Goal: Transaction & Acquisition: Purchase product/service

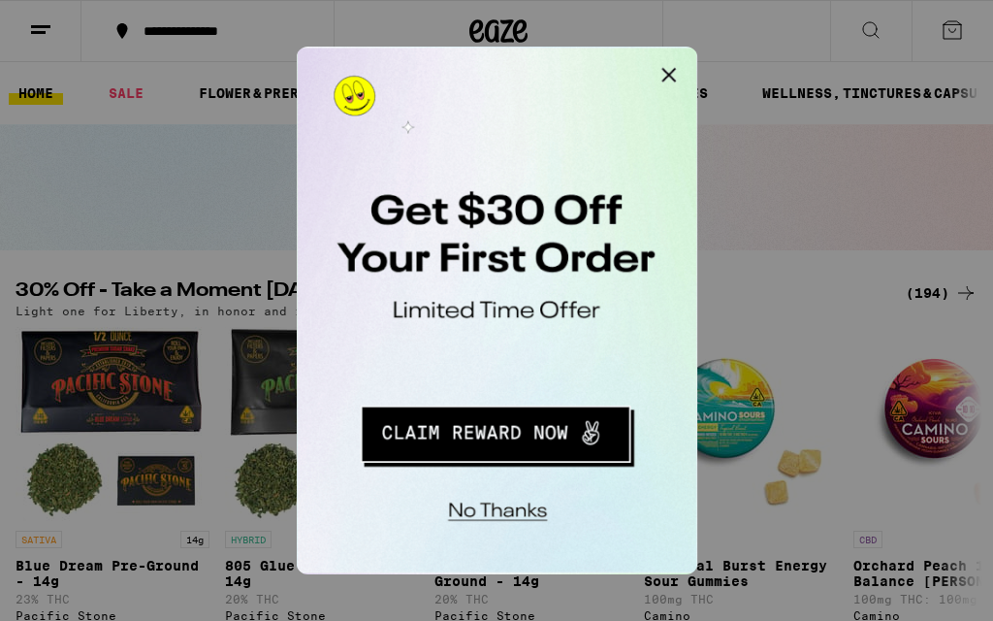
click at [462, 73] on div "No thanks" at bounding box center [430, 223] width 269 height 353
click at [60, 30] on div at bounding box center [496, 310] width 993 height 621
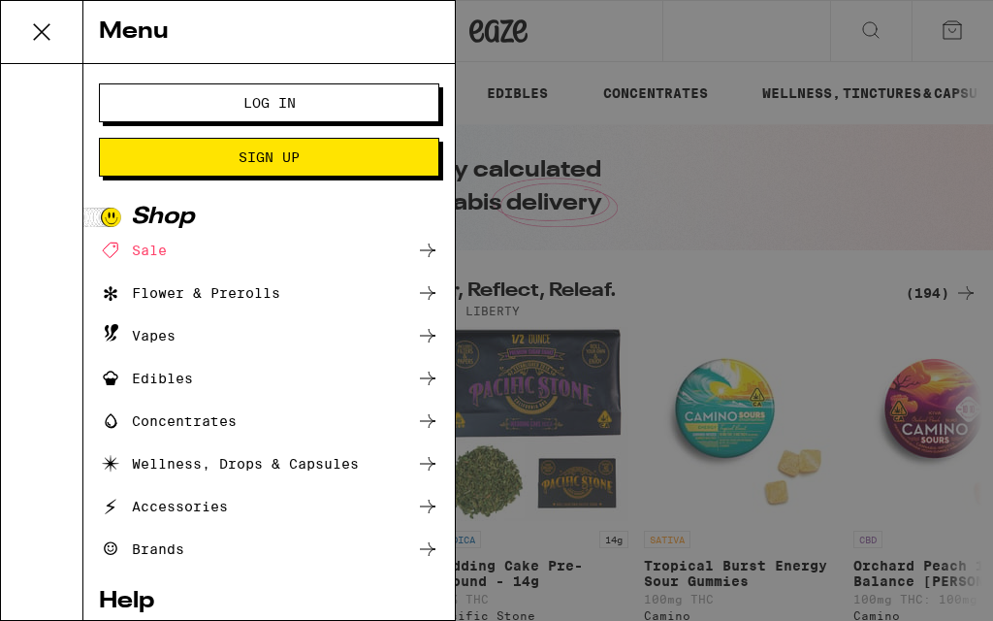
click at [318, 99] on span "Log In" at bounding box center [268, 103] width 183 height 14
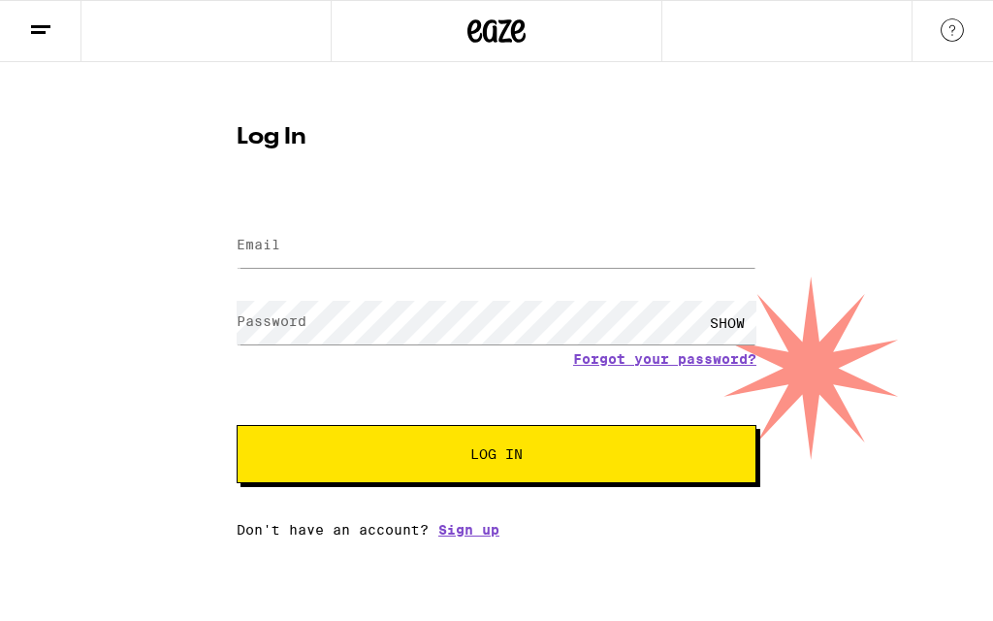
click at [497, 260] on input "Email" at bounding box center [497, 246] width 520 height 44
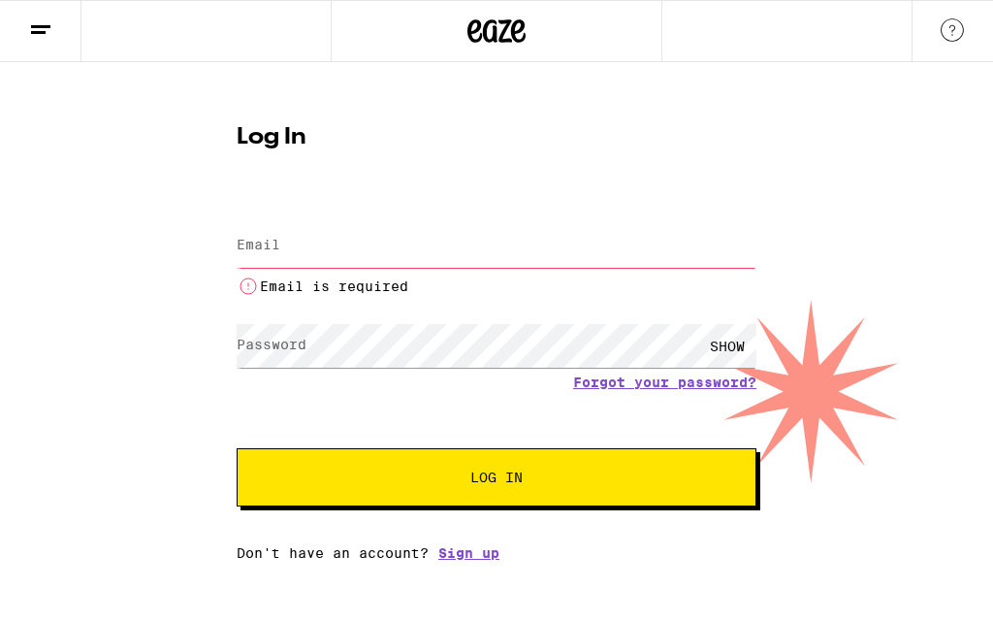
type input "[EMAIL_ADDRESS][DOMAIN_NAME]"
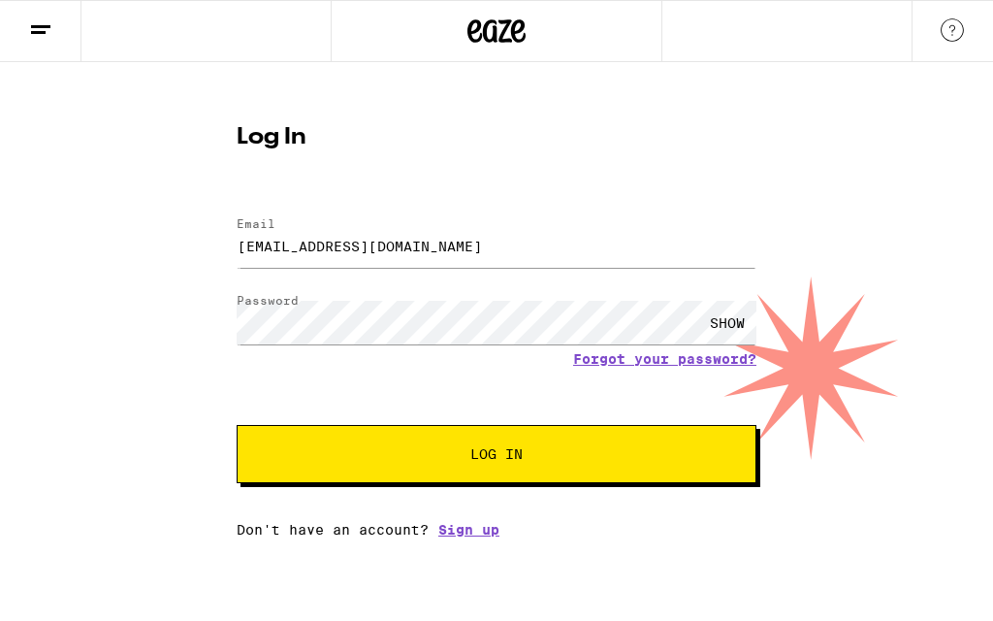
click at [674, 437] on button "Log In" at bounding box center [497, 454] width 520 height 58
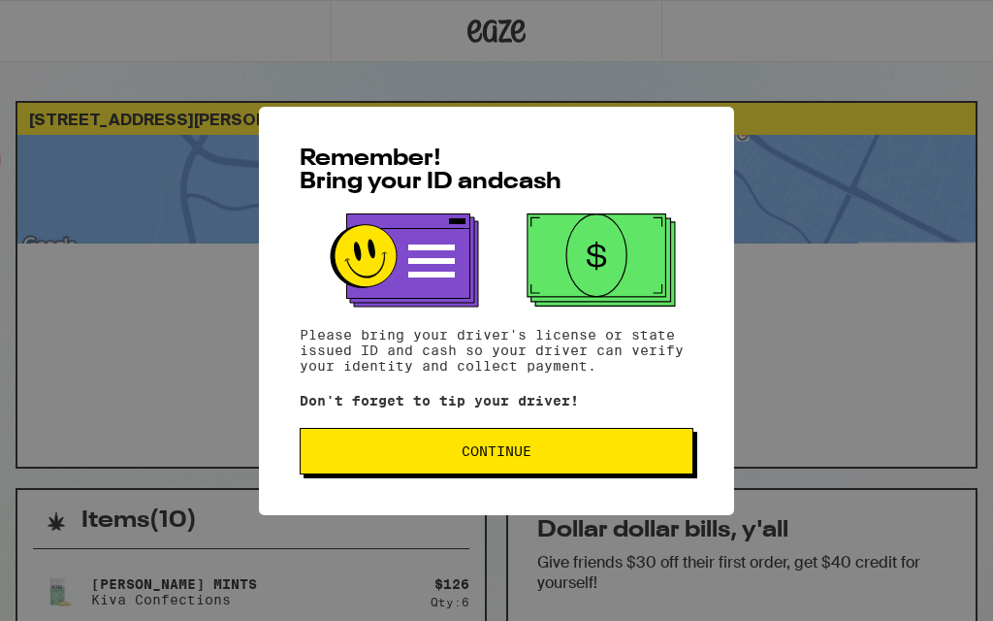
click at [597, 447] on button "Continue" at bounding box center [497, 451] width 394 height 47
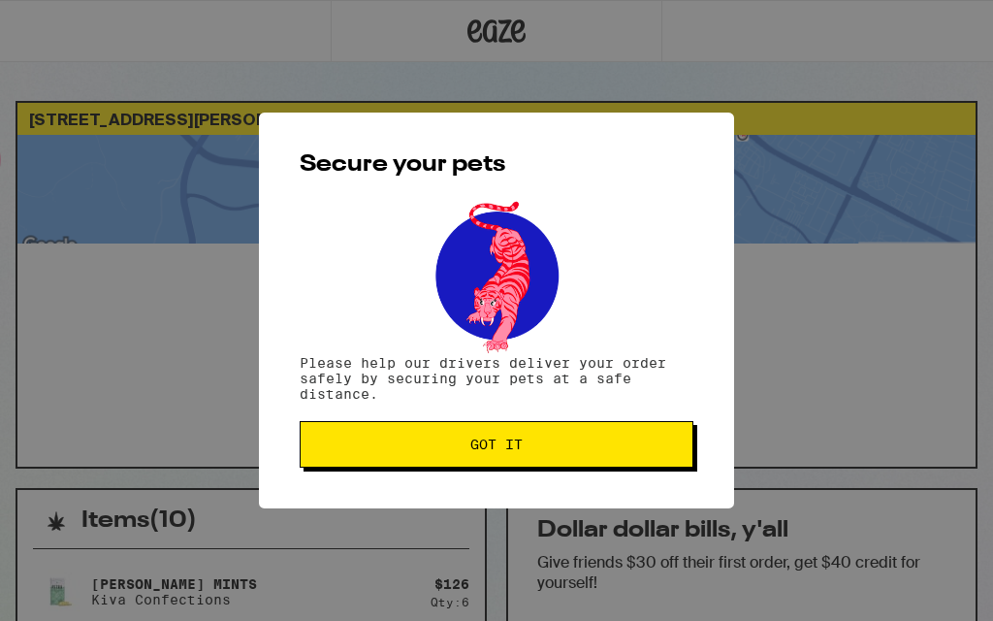
click at [596, 448] on span "Got it" at bounding box center [496, 444] width 361 height 14
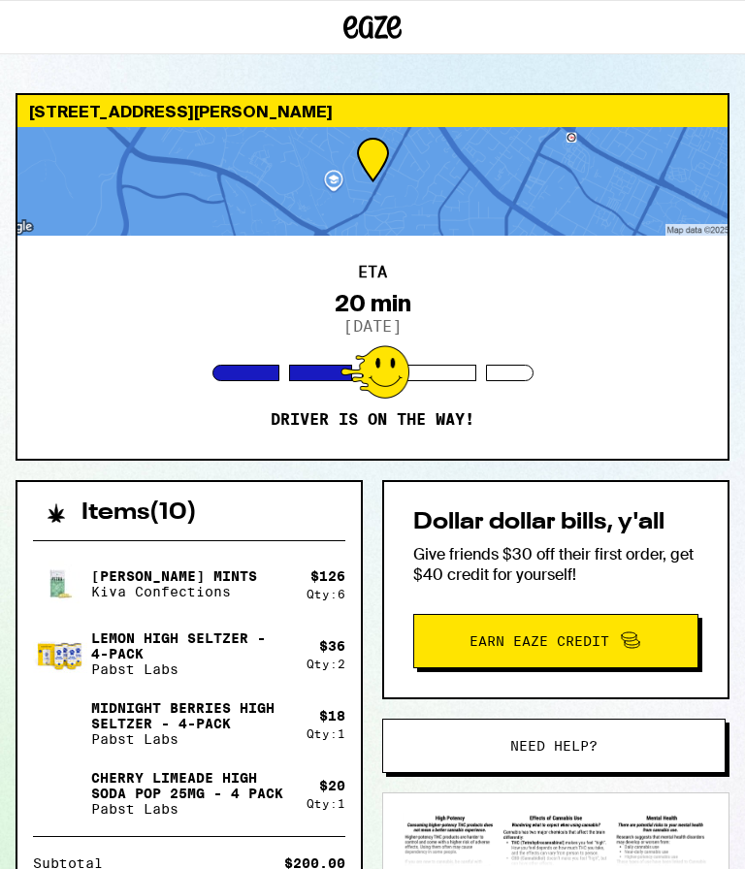
click at [409, 620] on img at bounding box center [555, 839] width 306 height 53
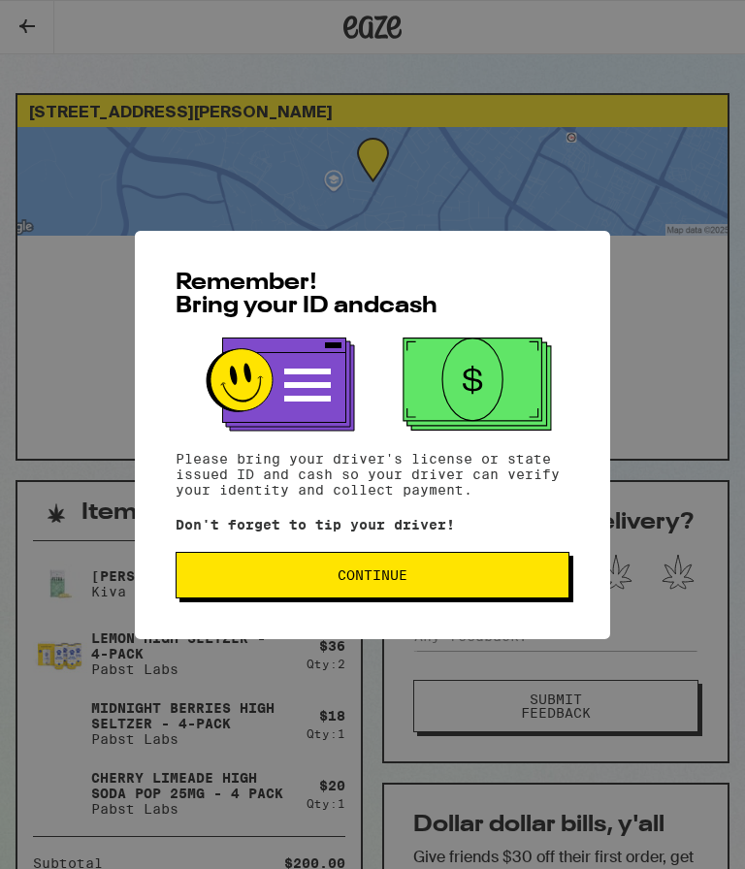
click at [416, 580] on span "Continue" at bounding box center [372, 575] width 361 height 14
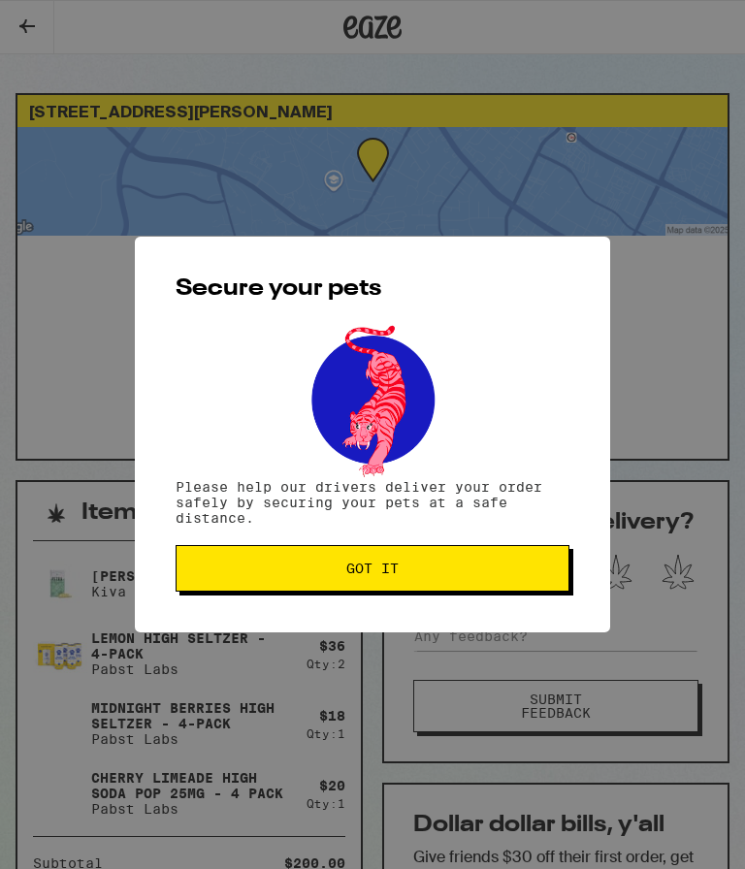
click at [451, 569] on span "Got it" at bounding box center [372, 568] width 361 height 14
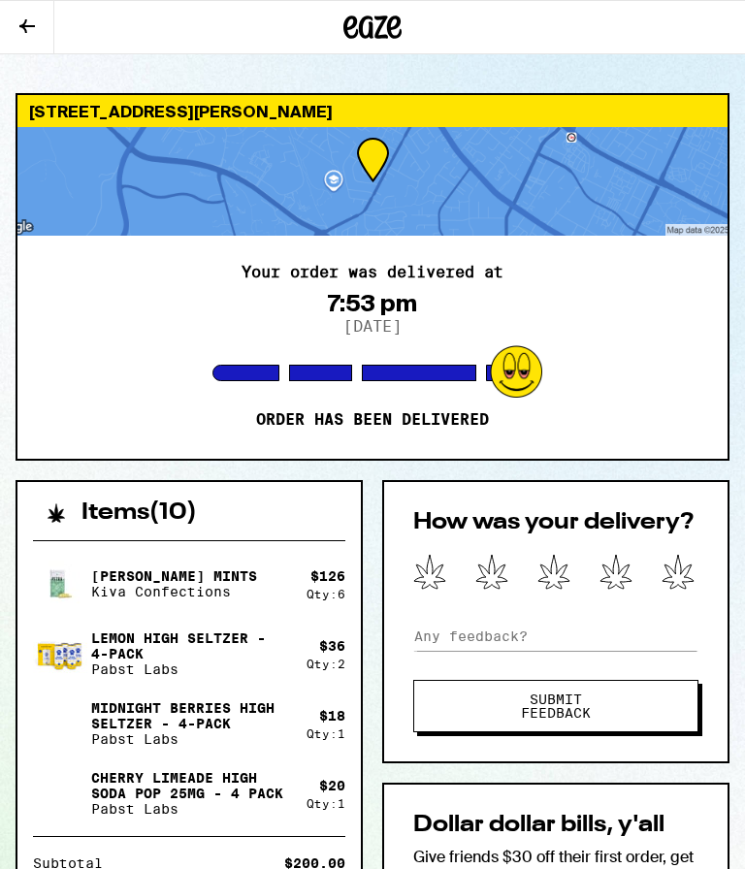
click at [29, 15] on icon at bounding box center [27, 26] width 23 height 23
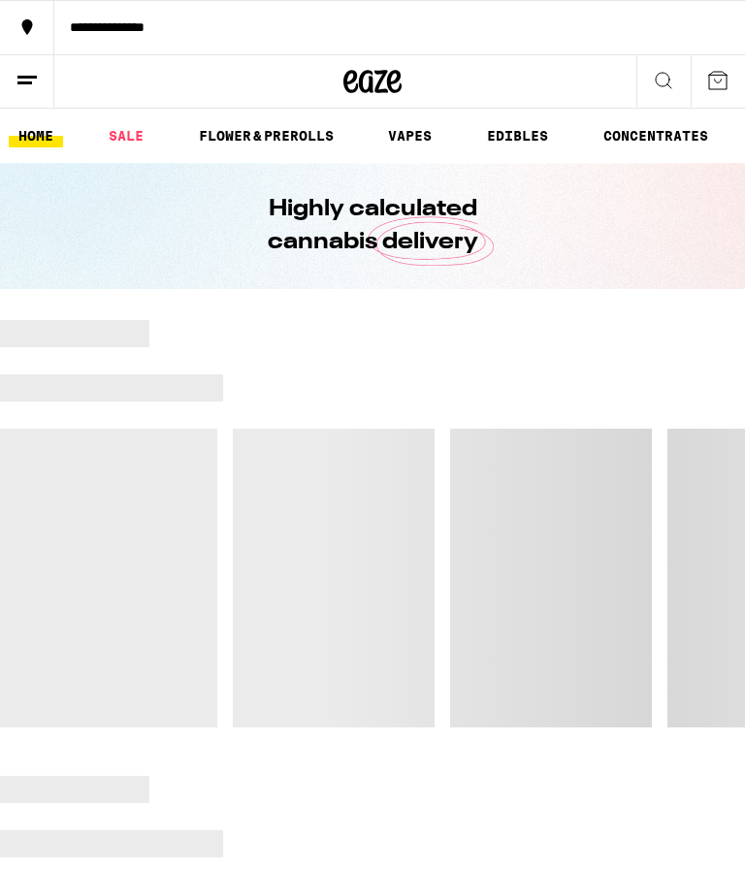
click at [134, 132] on link "SALE" at bounding box center [126, 135] width 54 height 23
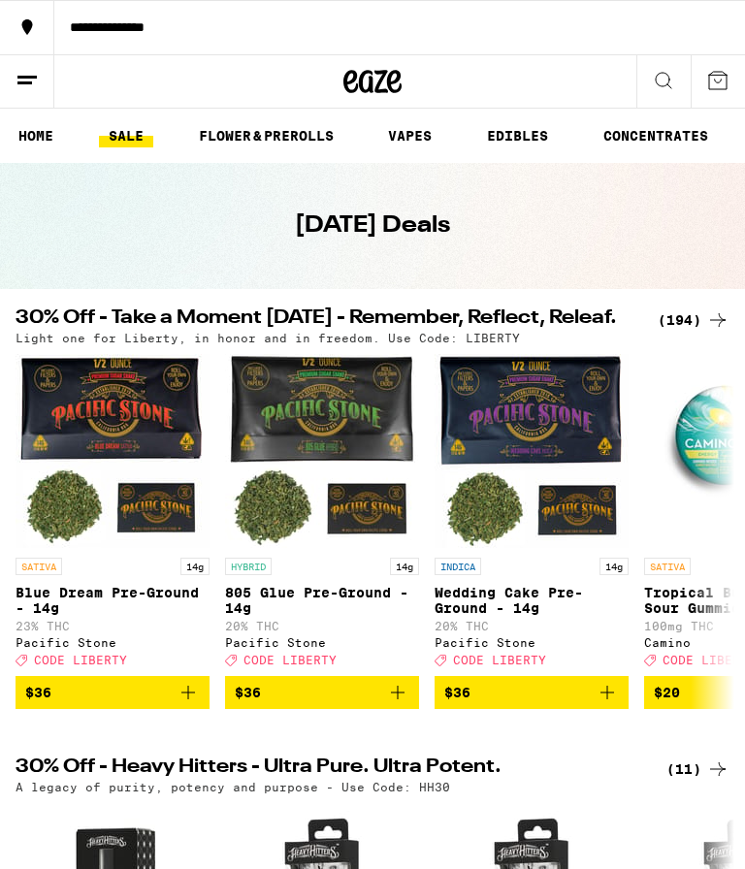
click at [121, 130] on link "SALE" at bounding box center [126, 135] width 54 height 23
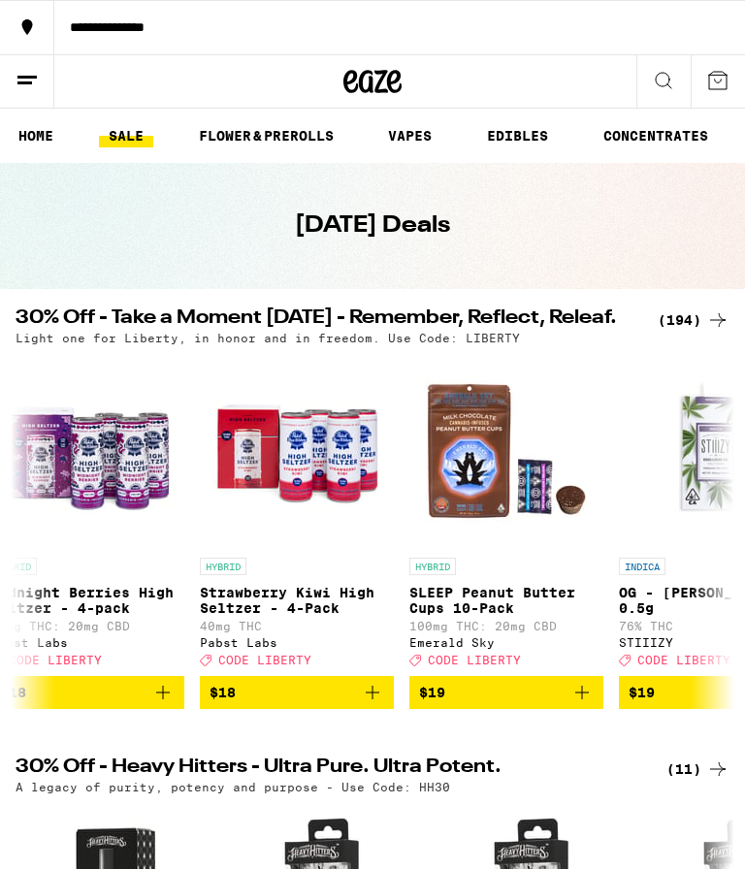
scroll to position [0, 13223]
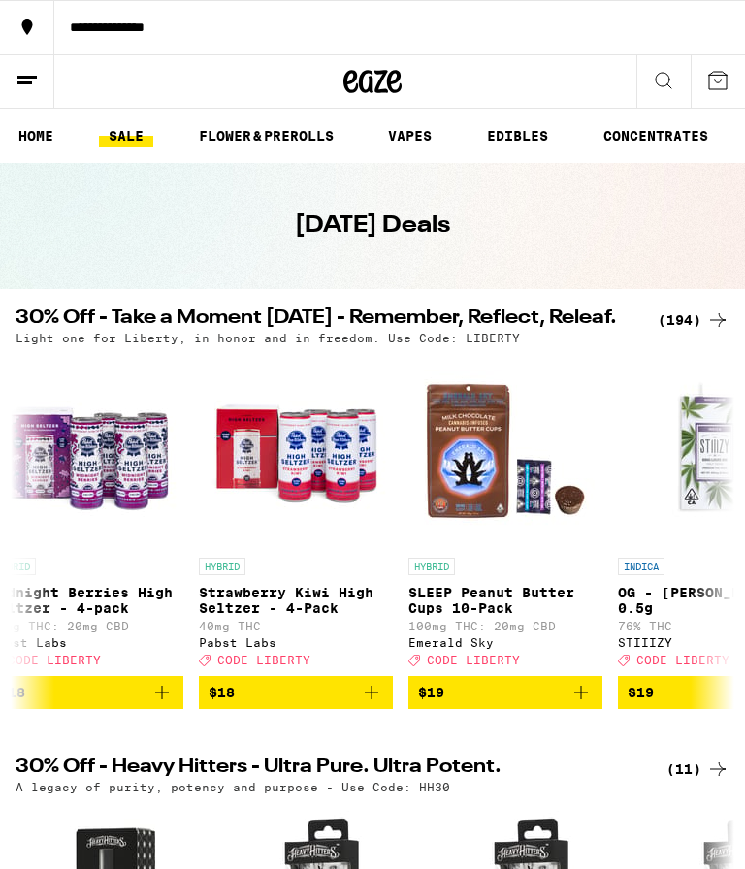
click at [376, 704] on icon "Add to bag" at bounding box center [371, 692] width 23 height 23
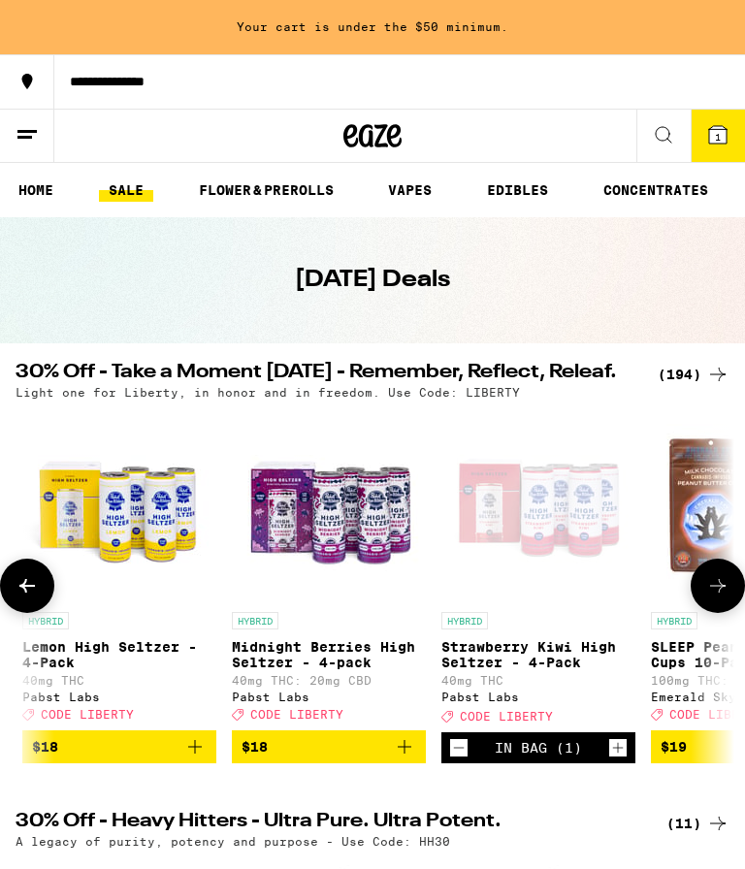
scroll to position [0, 12946]
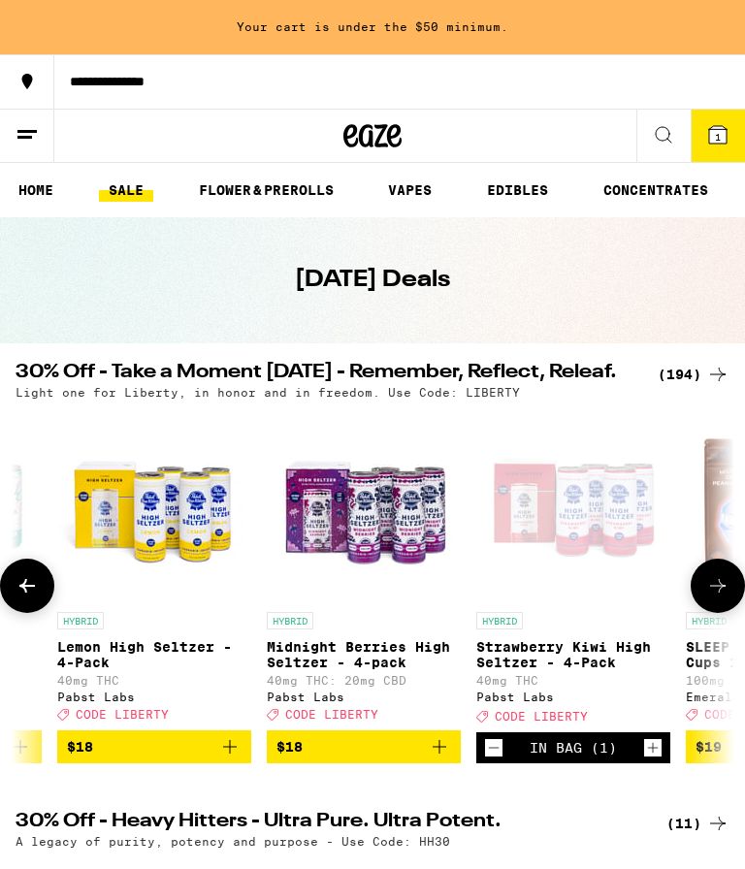
click at [434, 758] on icon "Add to bag" at bounding box center [439, 746] width 23 height 23
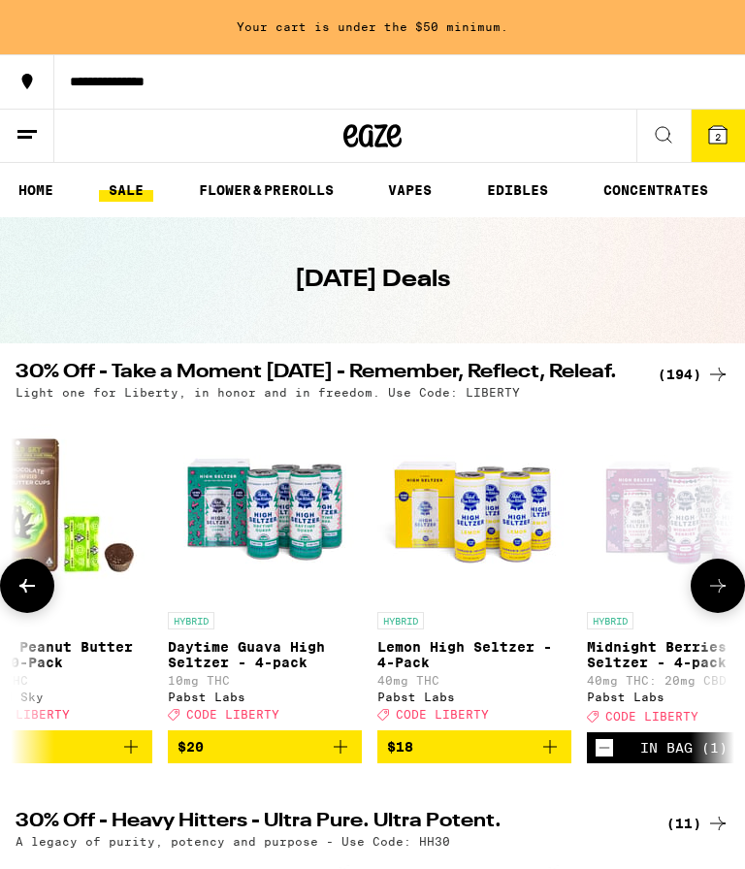
scroll to position [0, 12602]
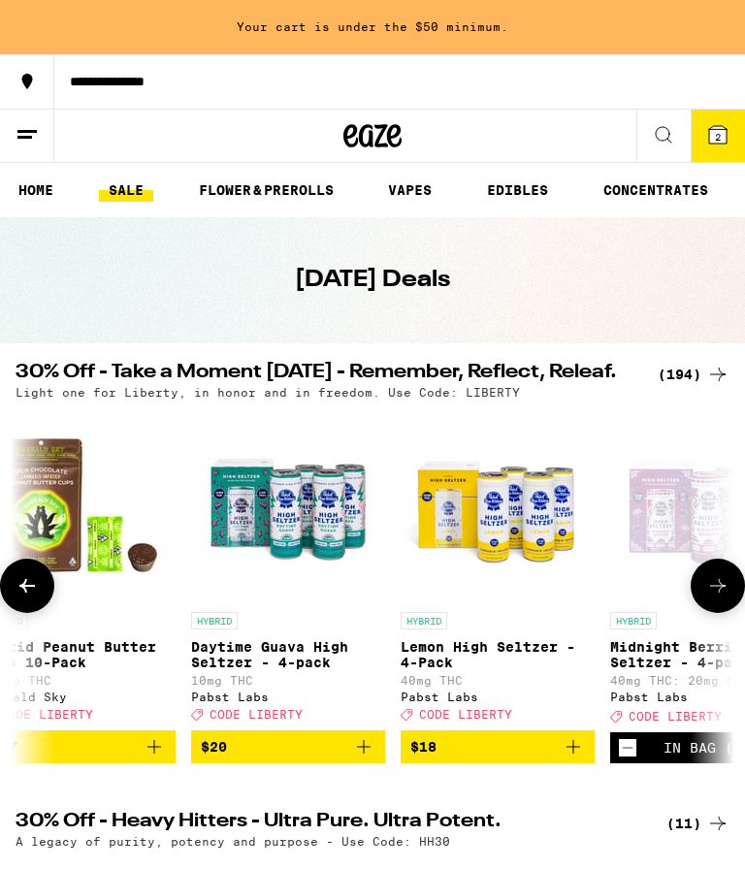
click at [364, 754] on icon "Add to bag" at bounding box center [364, 747] width 14 height 14
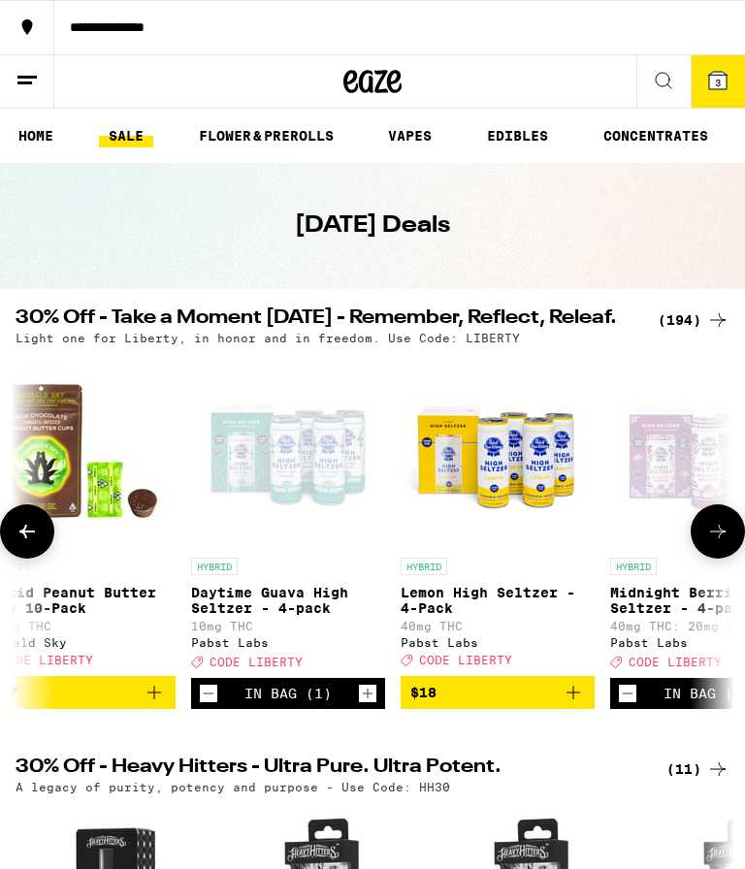
click at [370, 705] on icon "Increment" at bounding box center [367, 693] width 17 height 23
click at [209, 693] on icon "Decrement" at bounding box center [209, 693] width 11 height 0
click at [212, 693] on icon "Decrement" at bounding box center [209, 693] width 11 height 0
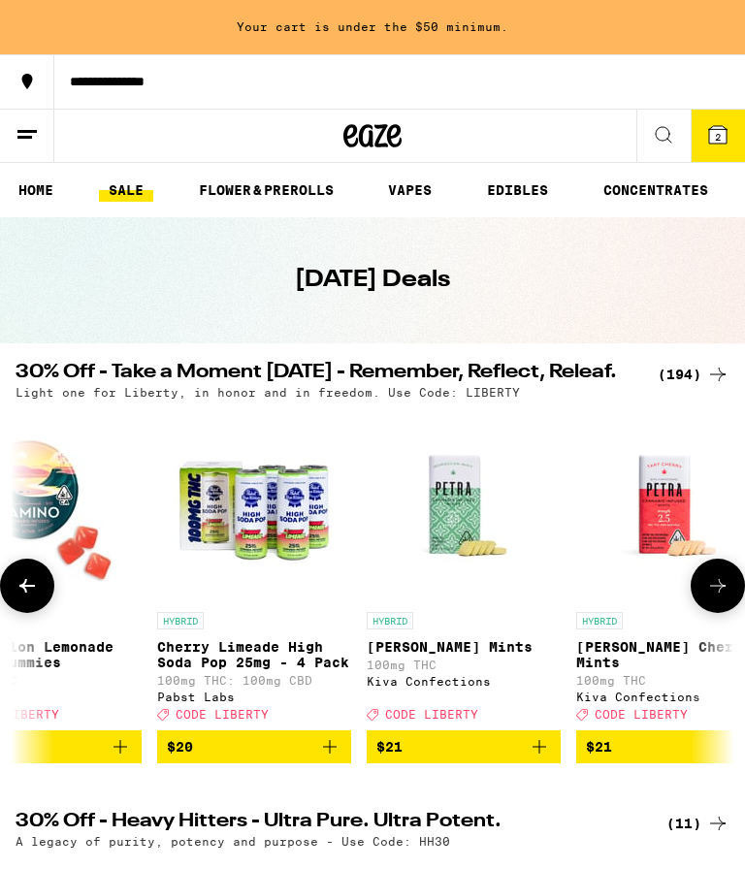
scroll to position [0, 17451]
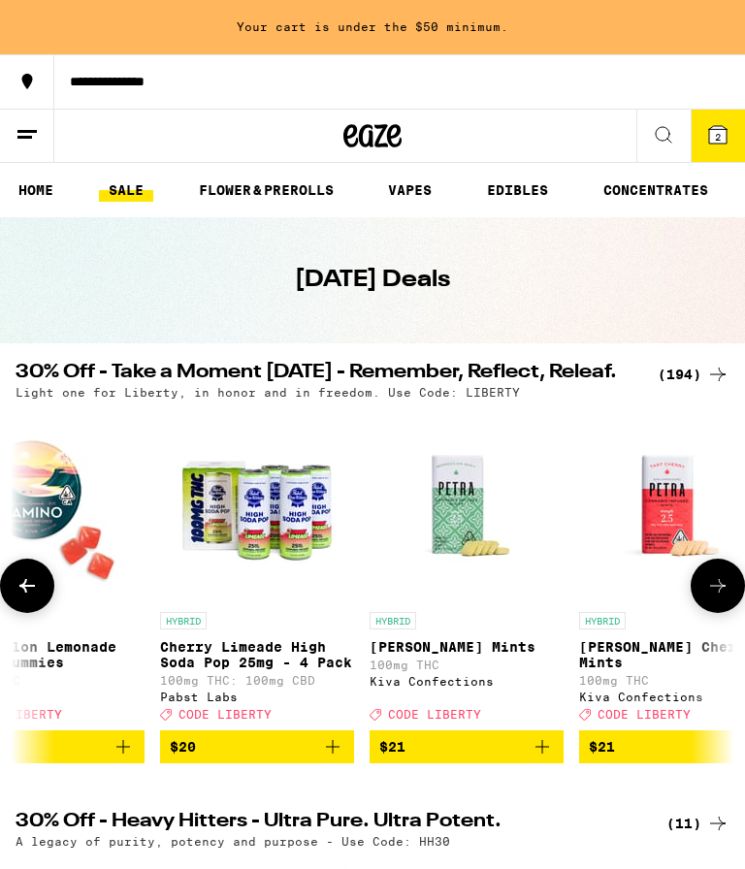
click at [340, 758] on icon "Add to bag" at bounding box center [332, 746] width 23 height 23
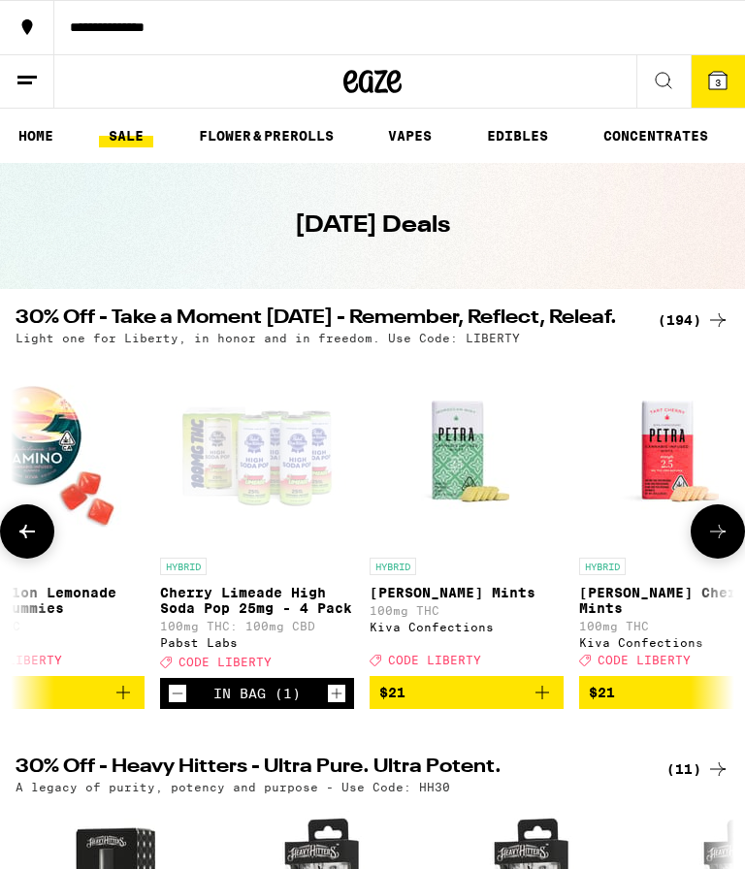
click at [336, 699] on icon "Increment" at bounding box center [337, 694] width 11 height 11
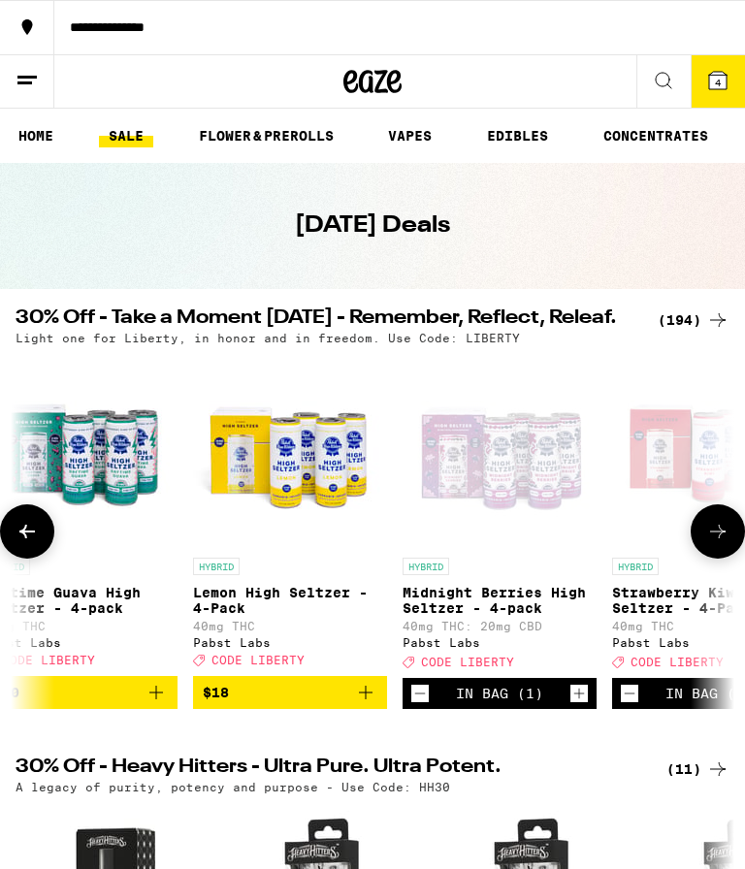
scroll to position [0, 12792]
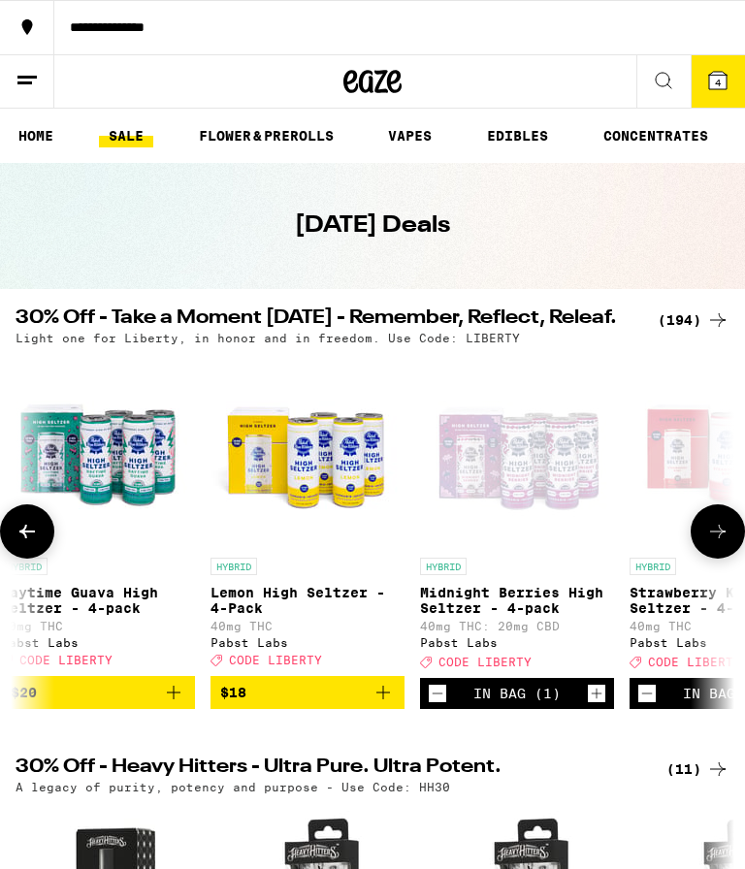
click at [113, 484] on img "Open page for Daytime Guava High Seltzer - 4-pack from Pabst Labs" at bounding box center [98, 451] width 194 height 194
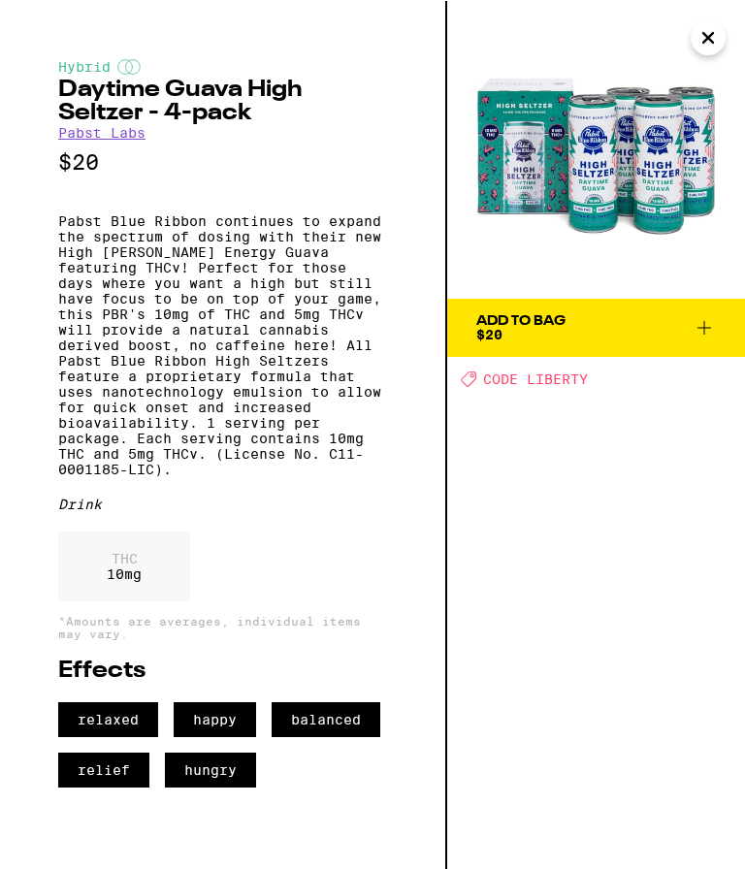
click at [717, 43] on icon "Close" at bounding box center [707, 36] width 23 height 29
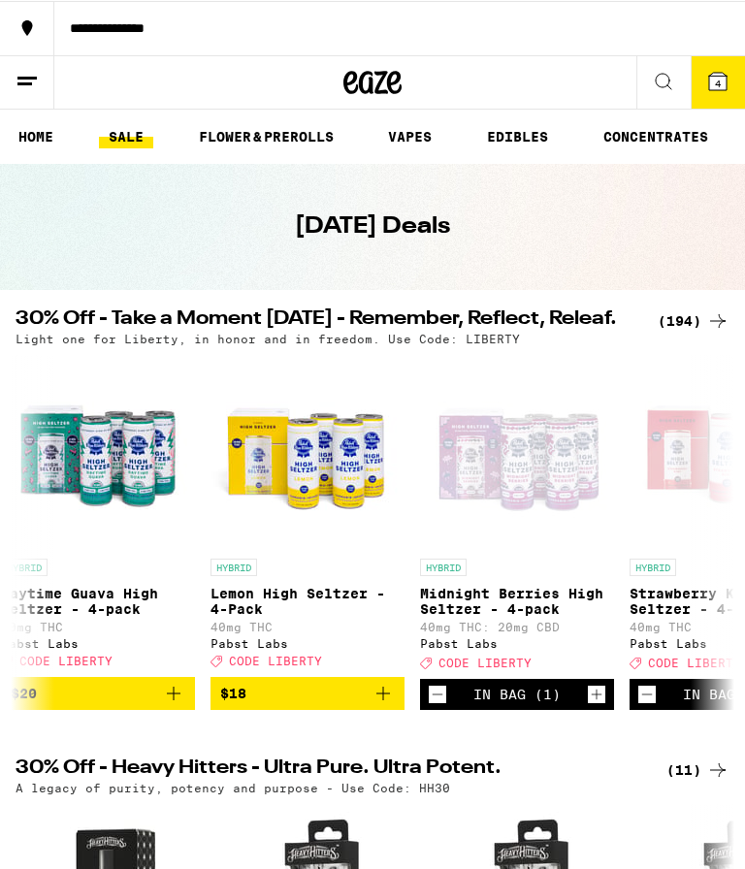
click at [167, 709] on button "$20" at bounding box center [98, 692] width 194 height 33
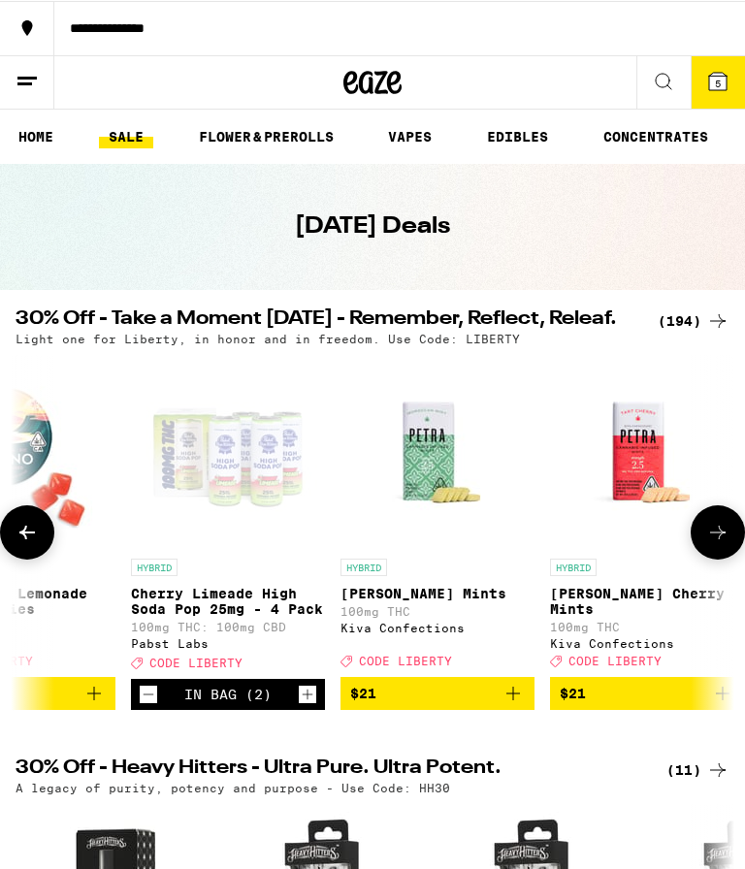
scroll to position [0, 17444]
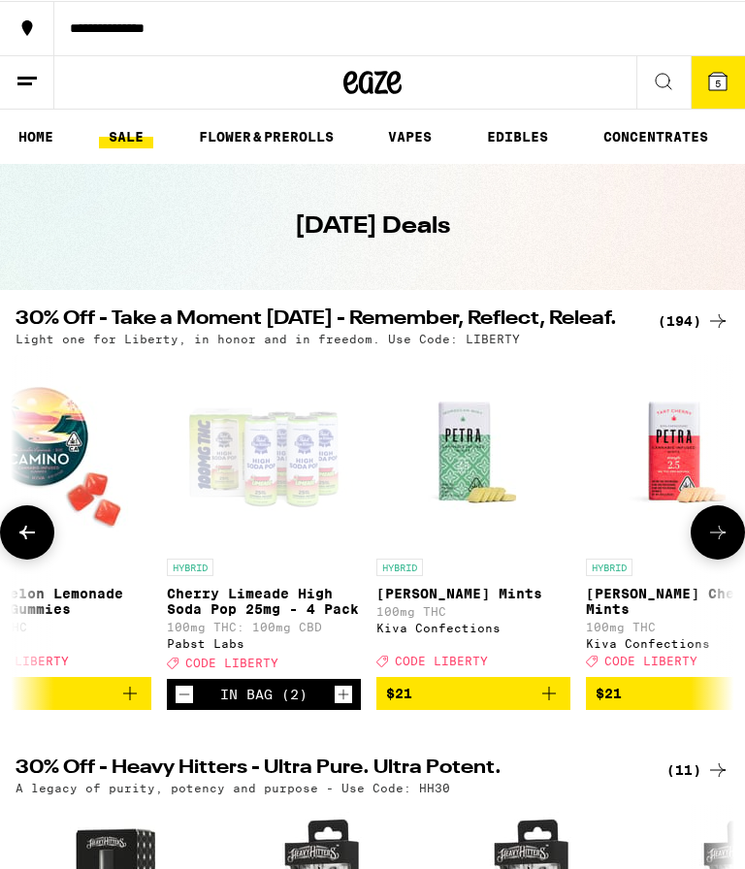
click at [186, 705] on icon "Decrement" at bounding box center [184, 693] width 17 height 23
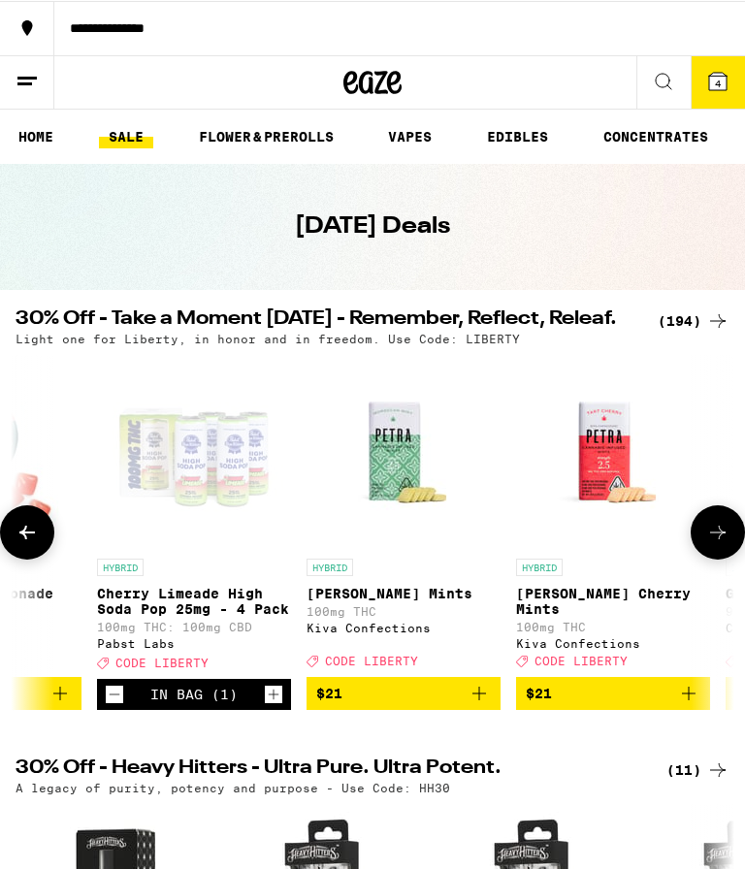
scroll to position [0, 17562]
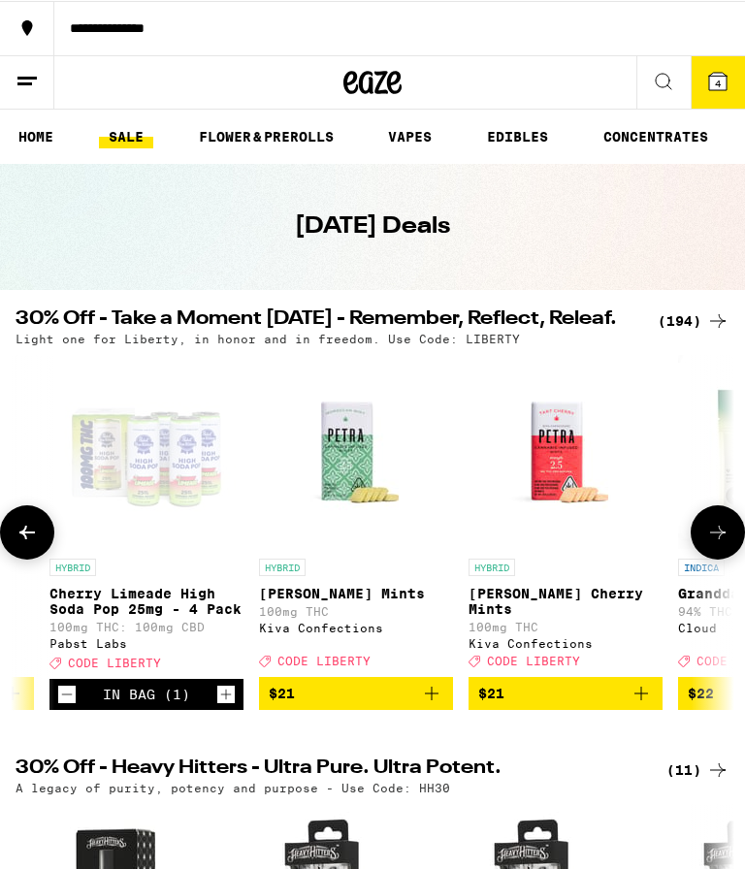
click at [426, 704] on icon "Add to bag" at bounding box center [431, 692] width 23 height 23
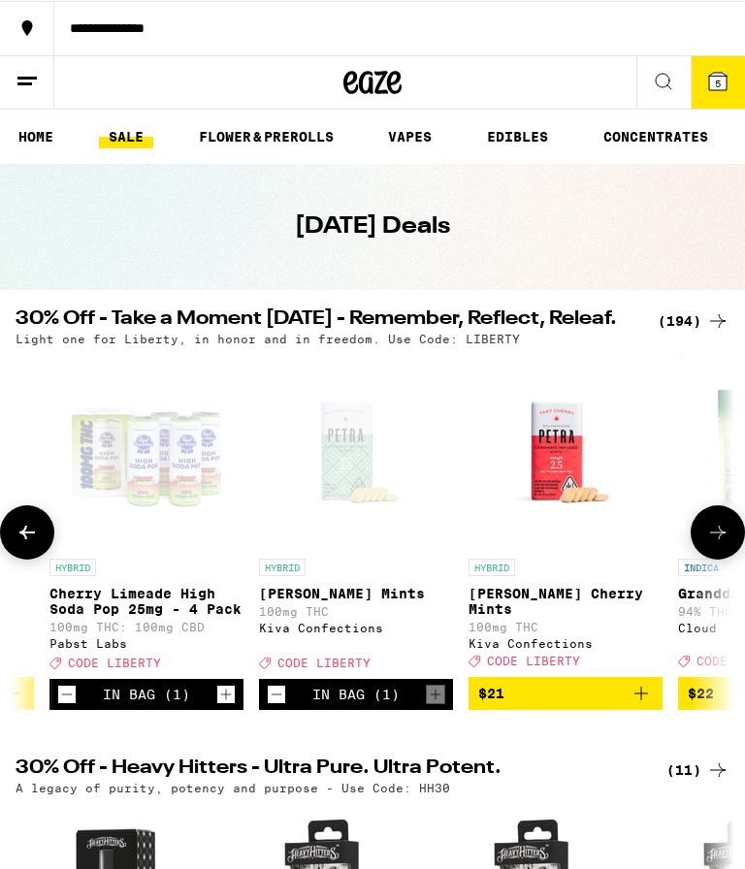
click at [722, 73] on icon at bounding box center [717, 80] width 17 height 17
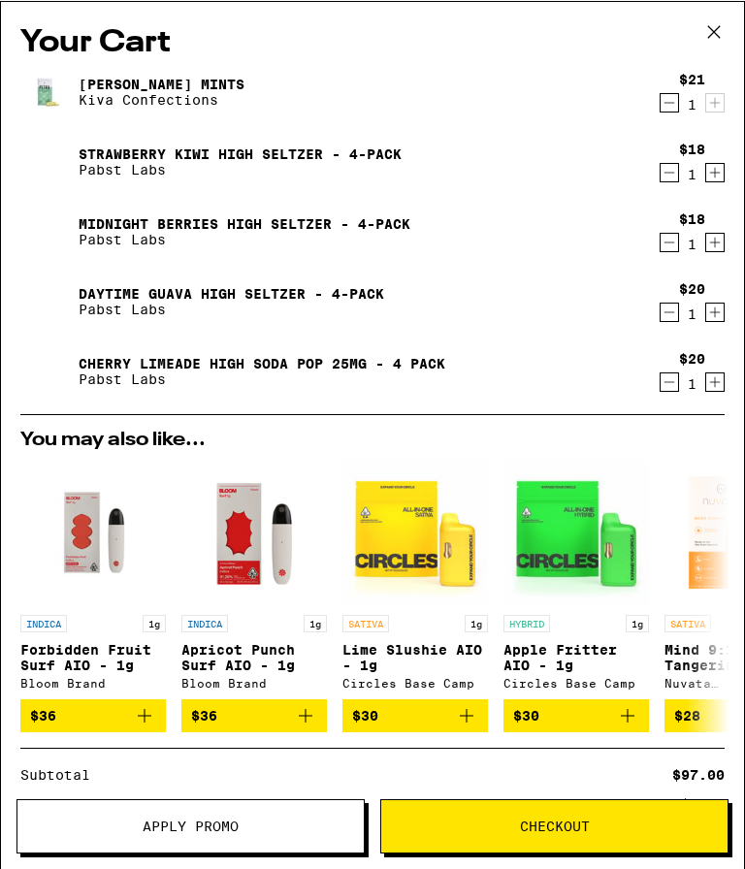
click at [711, 240] on icon "Increment" at bounding box center [714, 241] width 17 height 23
click at [716, 310] on icon "Increment" at bounding box center [714, 311] width 17 height 23
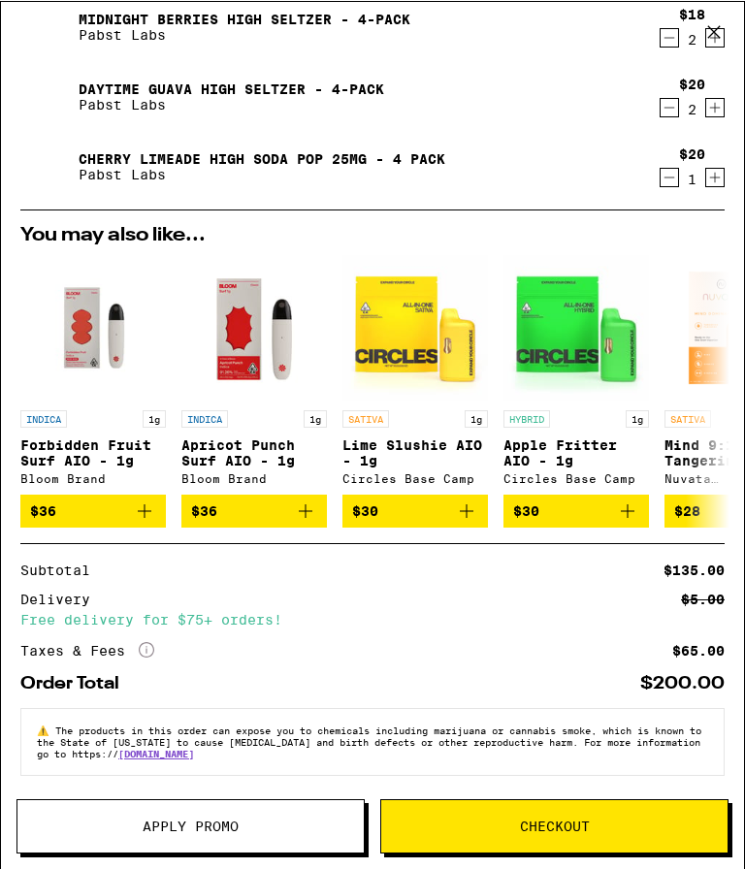
scroll to position [224, 0]
click at [284, 825] on span "Apply Promo" at bounding box center [190, 825] width 346 height 14
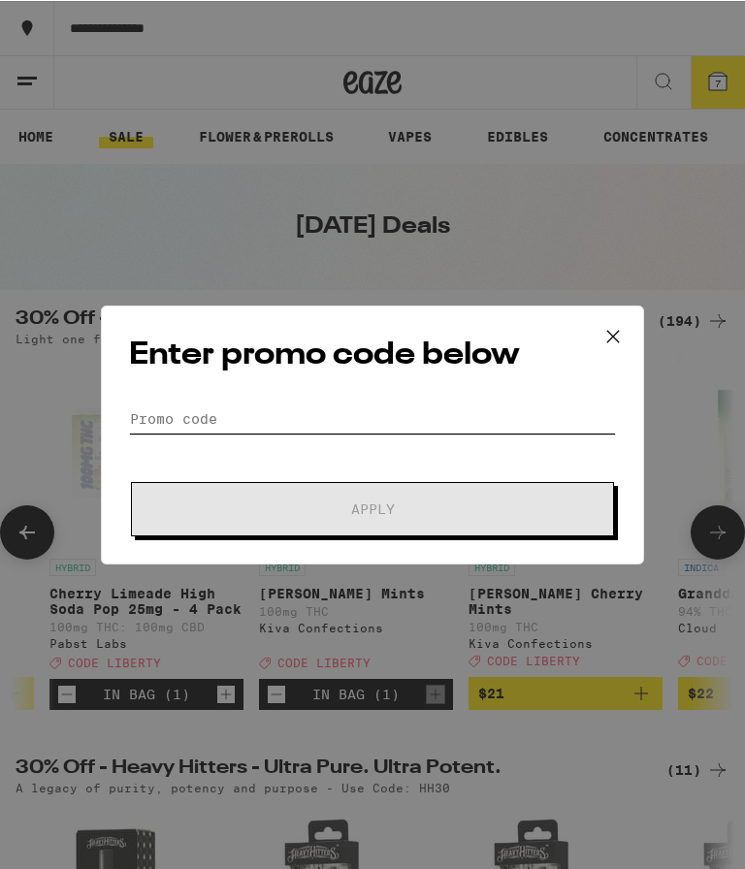
click at [454, 433] on input "Promo Code" at bounding box center [372, 417] width 487 height 29
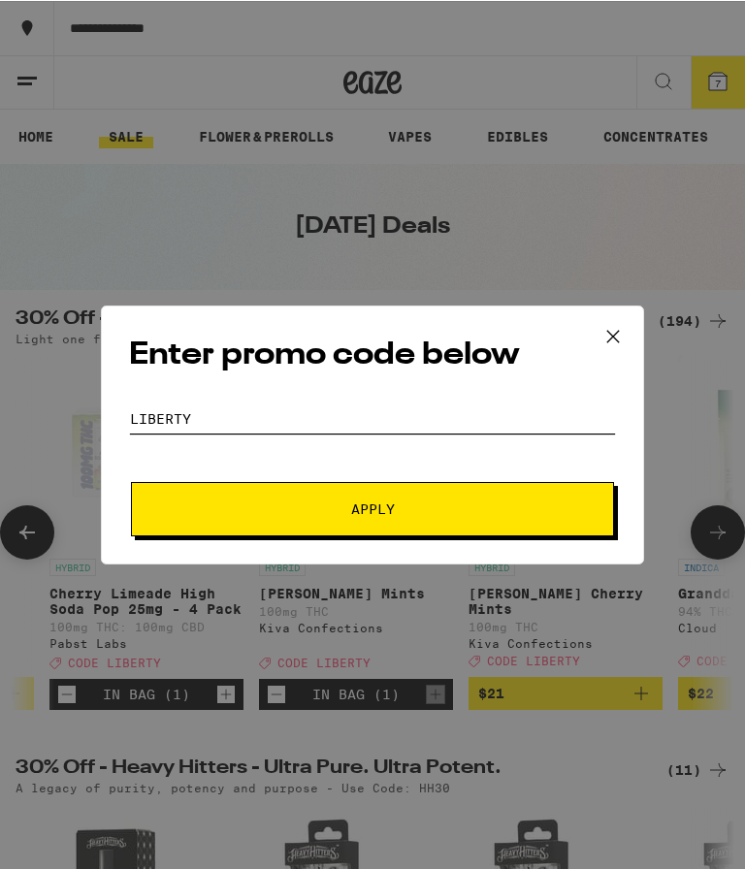
type input "Liberty"
click at [516, 514] on span "Apply" at bounding box center [372, 508] width 349 height 14
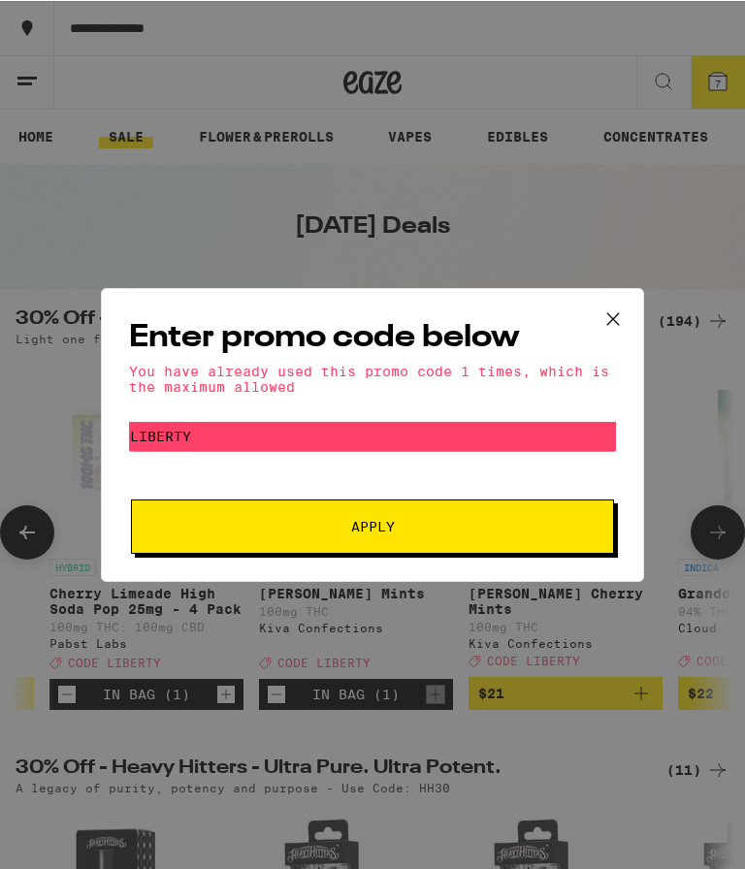
click at [613, 304] on icon at bounding box center [612, 318] width 29 height 29
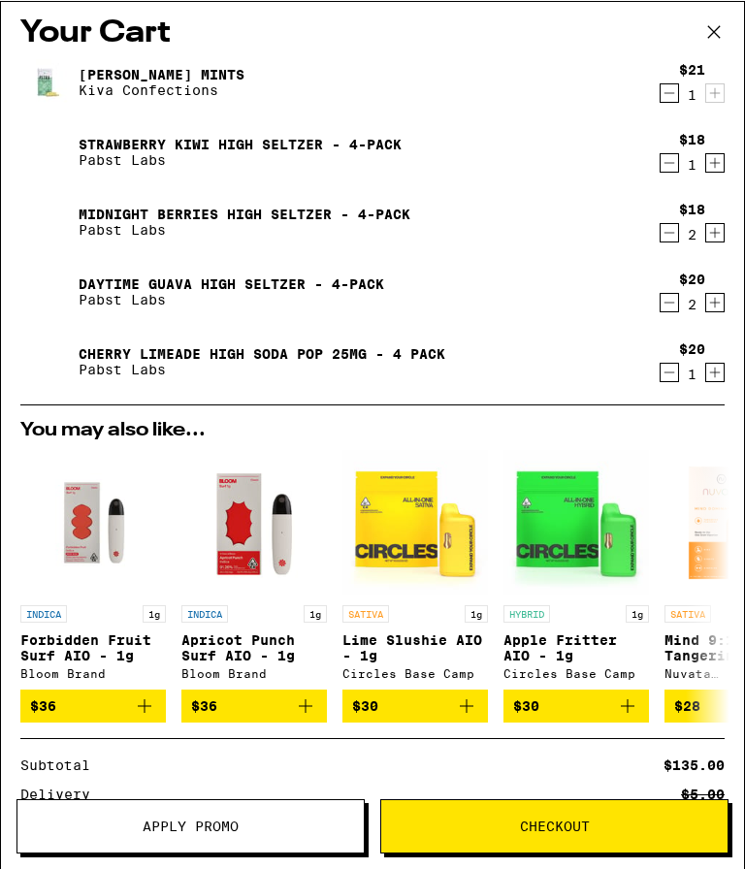
scroll to position [34, 0]
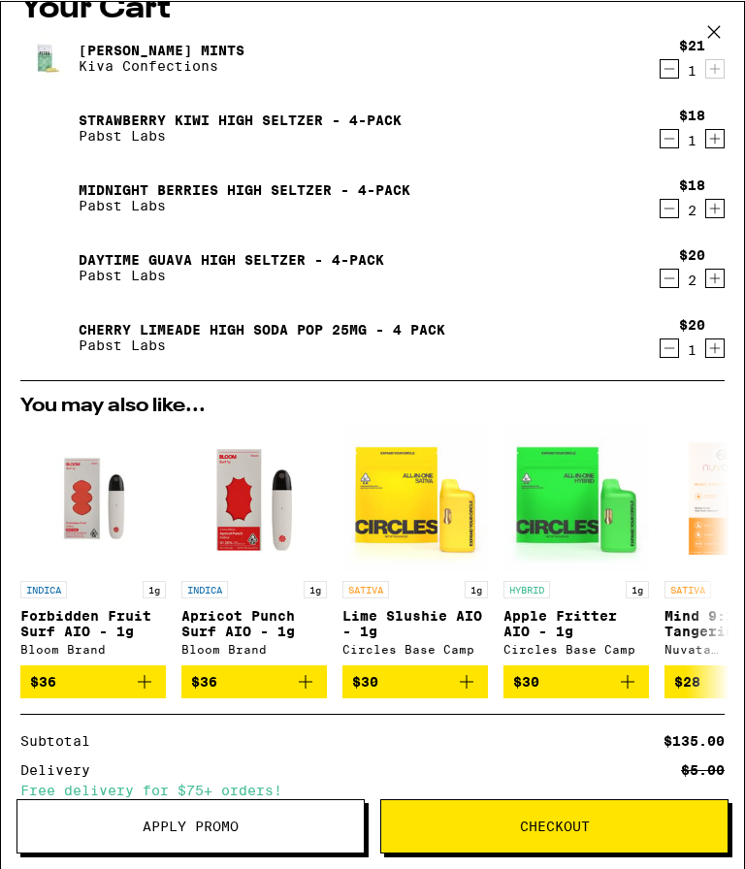
click at [429, 841] on button "Checkout" at bounding box center [554, 825] width 348 height 54
